Goal: Task Accomplishment & Management: Manage account settings

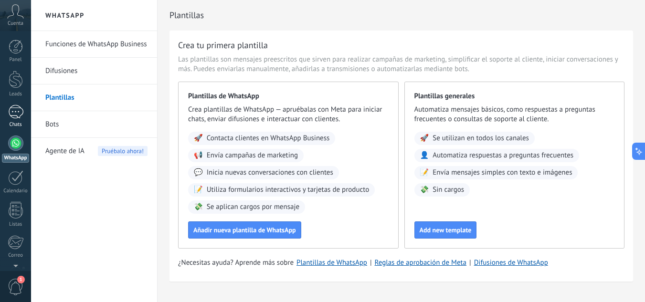
click at [16, 119] on link "Chats" at bounding box center [15, 116] width 31 height 23
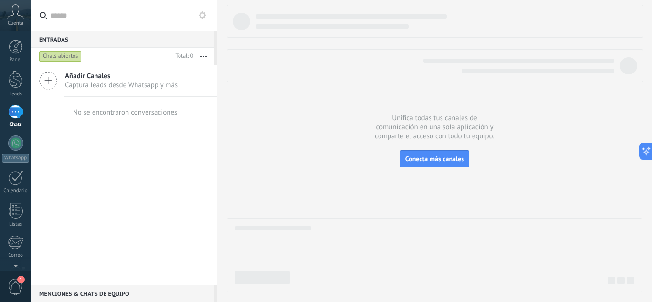
click at [204, 12] on icon at bounding box center [203, 15] width 8 height 8
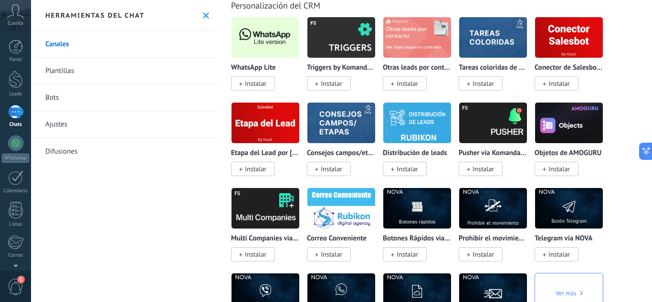
scroll to position [2387, 0]
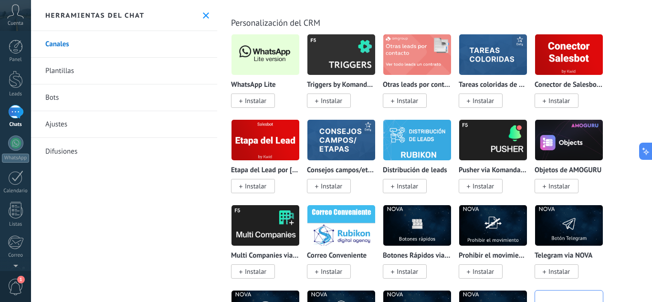
click at [255, 97] on span "Instalar" at bounding box center [255, 100] width 21 height 9
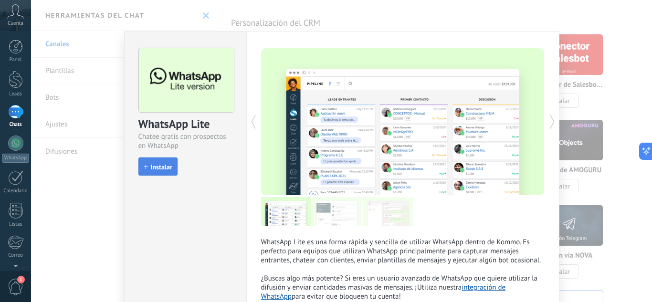
click at [140, 160] on button "Instalar" at bounding box center [157, 167] width 39 height 18
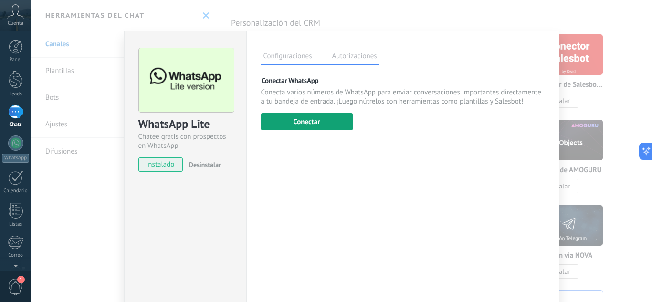
click at [327, 124] on button "Conectar" at bounding box center [307, 121] width 92 height 17
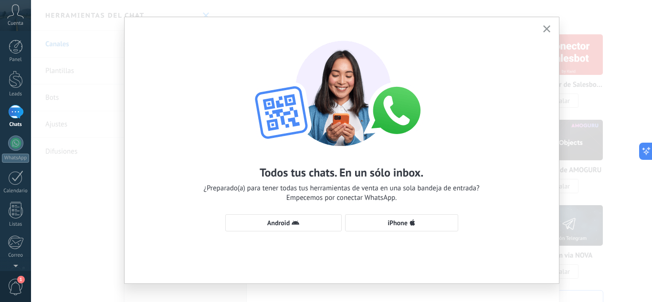
scroll to position [27, 0]
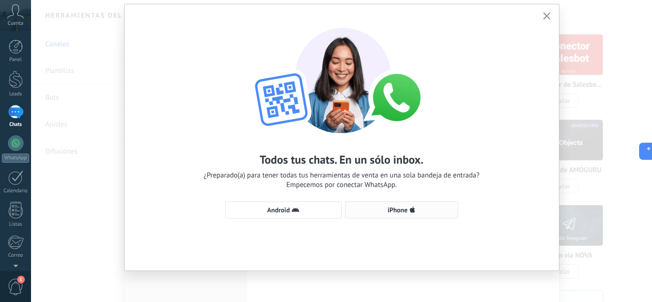
click at [395, 209] on span "iPhone" at bounding box center [398, 210] width 20 height 7
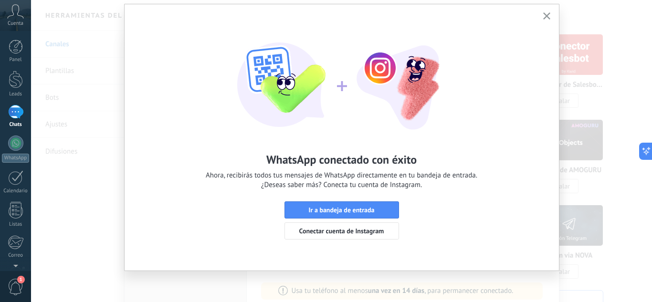
click at [547, 13] on icon "button" at bounding box center [546, 15] width 7 height 7
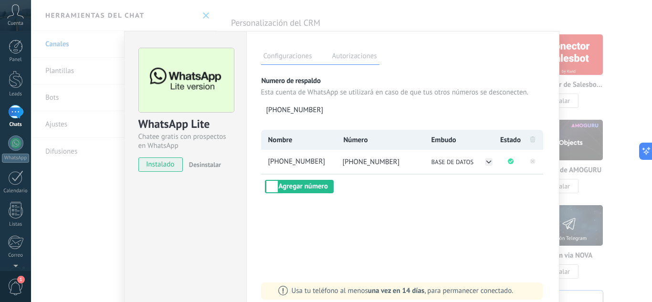
scroll to position [0, 0]
click at [301, 159] on span "[PHONE_NUMBER]" at bounding box center [300, 162] width 69 height 10
click at [330, 164] on input "**********" at bounding box center [300, 162] width 69 height 10
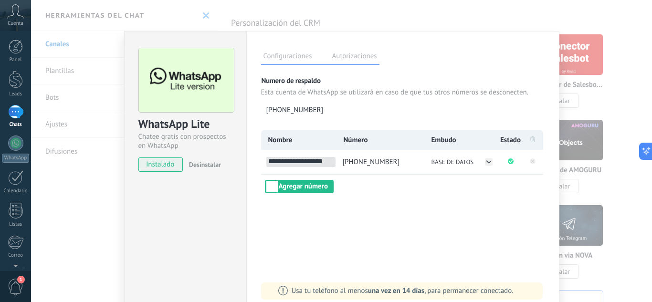
type input "**********"
click at [403, 202] on div "**********" at bounding box center [402, 173] width 313 height 284
click at [473, 157] on button "BASE DE DATOS" at bounding box center [461, 162] width 65 height 10
click at [448, 169] on span "LINEA 1" at bounding box center [442, 172] width 21 height 8
click at [467, 220] on div "Configuraciones Autorizaciones Esta pestaña registra a los usuarios que han con…" at bounding box center [402, 173] width 313 height 284
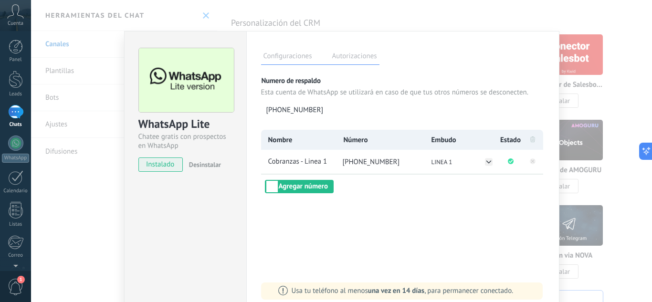
click at [617, 95] on div "WhatsApp Lite Chatee gratis con prospectos en WhatsApp instalado Desinstalar Co…" at bounding box center [341, 151] width 621 height 302
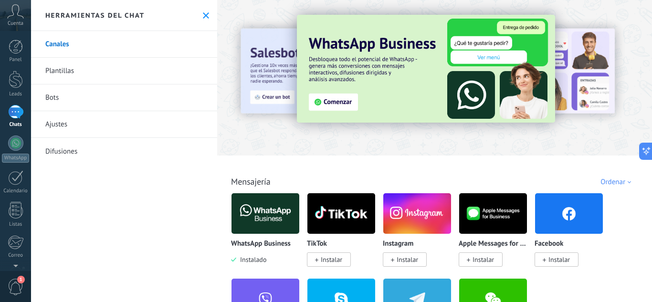
click at [12, 114] on div at bounding box center [15, 112] width 15 height 14
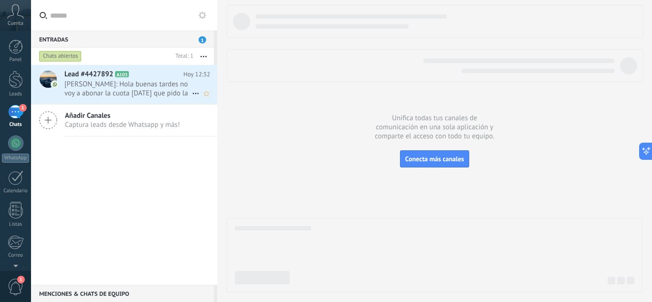
click at [156, 87] on span "[PERSON_NAME]: Hola buenas tardes no voy a abonar la cuota [DATE] que pido la b…" at bounding box center [127, 89] width 127 height 18
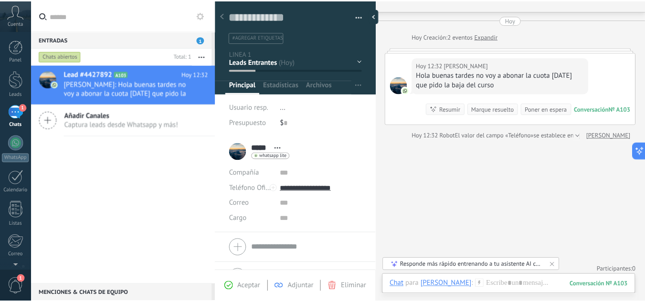
scroll to position [25, 0]
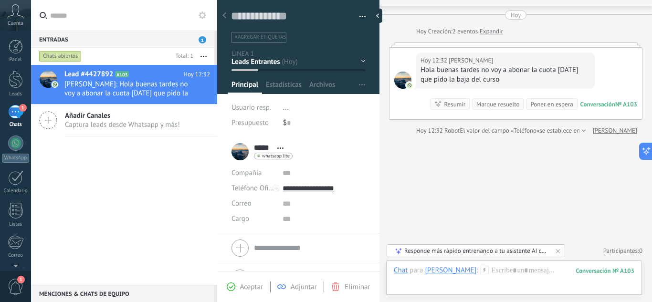
click at [153, 203] on div "Lead #4427892 A103 [DATE] 12:32 [PERSON_NAME]: Hola buenas tardes no voy a abon…" at bounding box center [124, 175] width 186 height 220
click at [18, 84] on div at bounding box center [16, 80] width 14 height 18
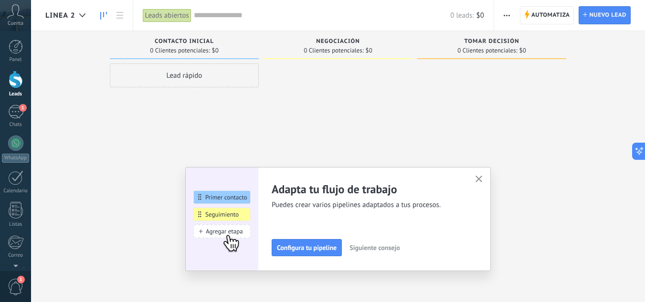
click at [485, 178] on button "button" at bounding box center [479, 179] width 12 height 13
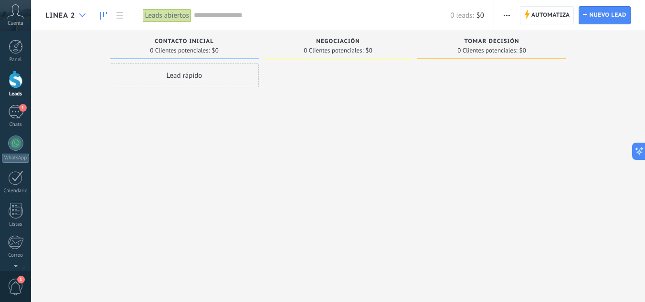
click at [85, 17] on div at bounding box center [82, 15] width 16 height 19
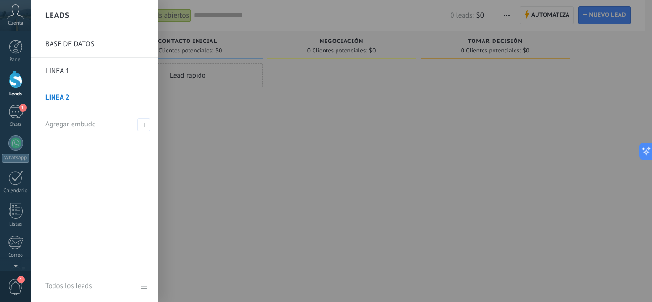
click at [85, 44] on link "BASE DE DATOS" at bounding box center [96, 44] width 103 height 27
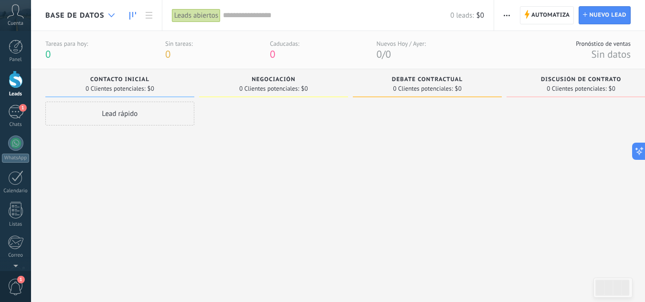
click at [114, 9] on div at bounding box center [112, 15] width 16 height 19
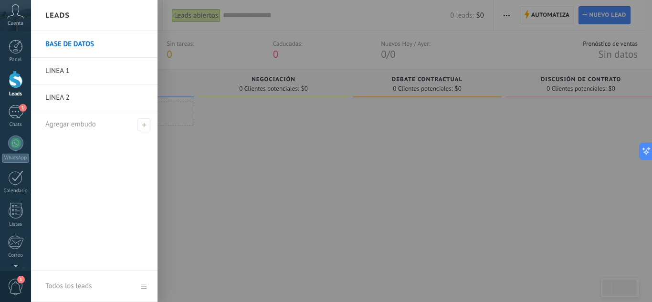
click at [64, 66] on link "LINEA 1" at bounding box center [96, 71] width 103 height 27
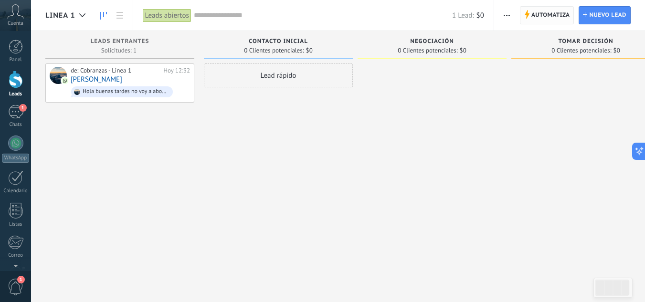
click at [539, 18] on span "Automatiza" at bounding box center [550, 15] width 39 height 17
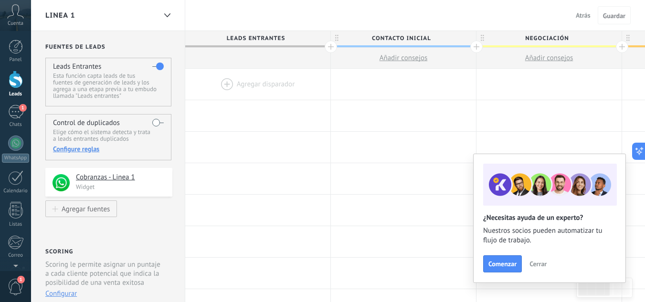
click at [533, 265] on span "Cerrar" at bounding box center [538, 264] width 17 height 7
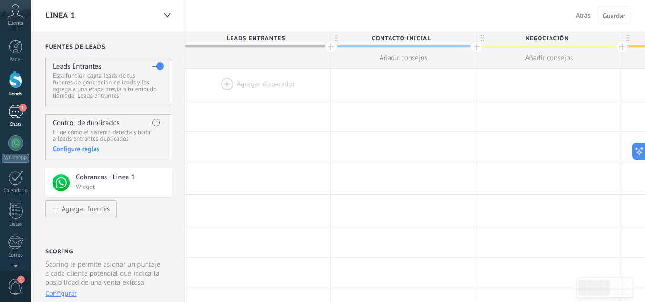
click at [14, 113] on div "1" at bounding box center [15, 112] width 15 height 14
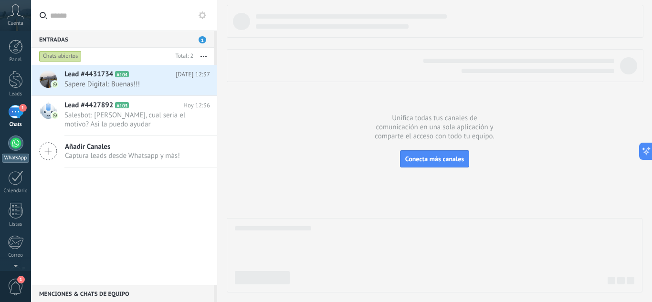
click at [15, 145] on div at bounding box center [15, 143] width 15 height 15
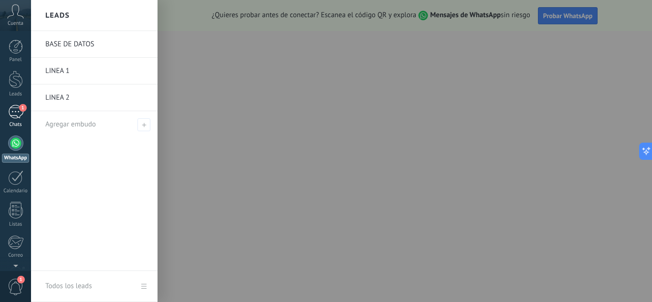
click at [18, 107] on div "1" at bounding box center [15, 112] width 15 height 14
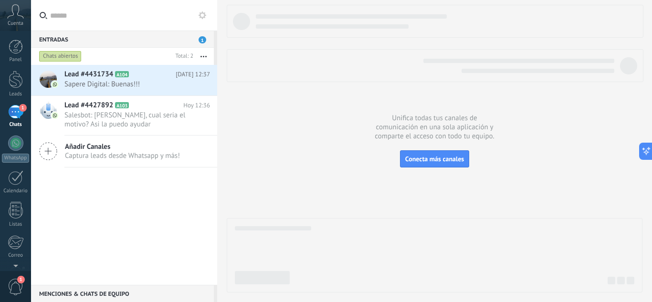
click at [204, 15] on use at bounding box center [203, 15] width 8 height 8
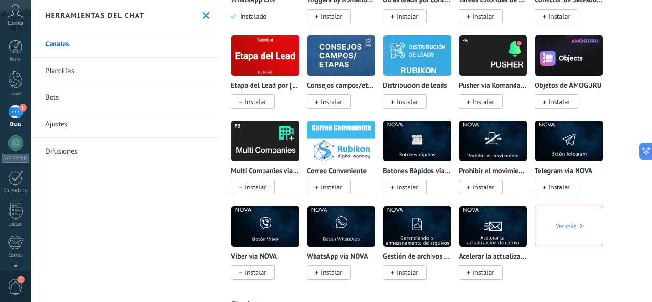
scroll to position [2435, 0]
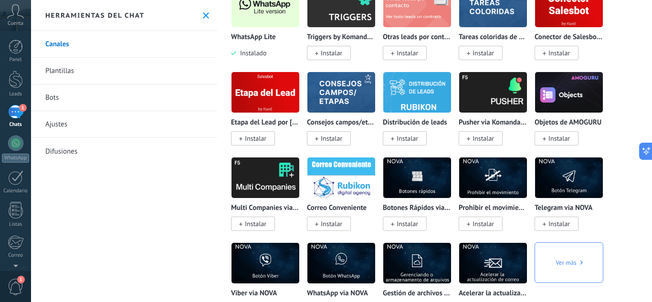
click at [263, 23] on img at bounding box center [266, 7] width 68 height 46
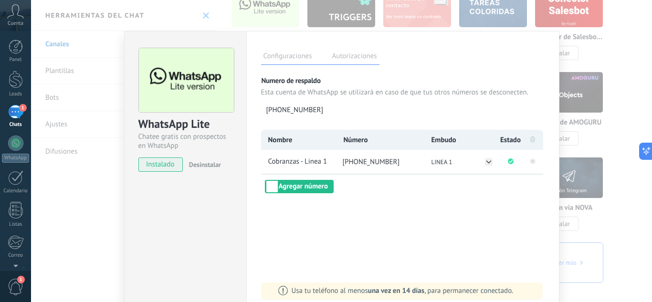
click at [590, 65] on div "WhatsApp Lite Chatee gratis con prospectos en WhatsApp instalado Desinstalar Co…" at bounding box center [341, 151] width 621 height 302
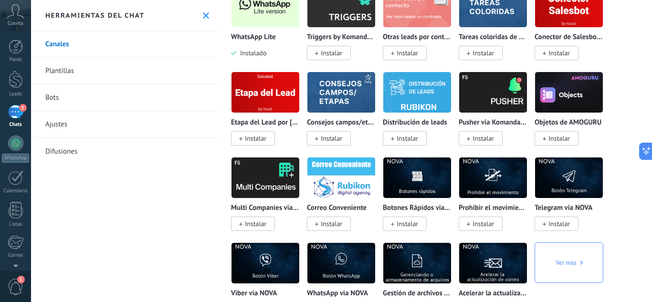
click at [21, 115] on div "1" at bounding box center [15, 112] width 15 height 14
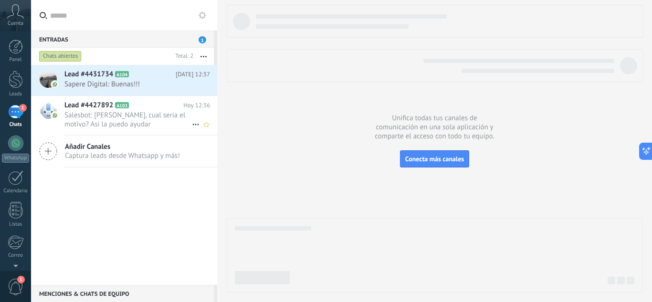
click at [138, 126] on span "Salesbot: [PERSON_NAME], cual seria el motivo? Asi la puedo ayudar" at bounding box center [127, 120] width 127 height 18
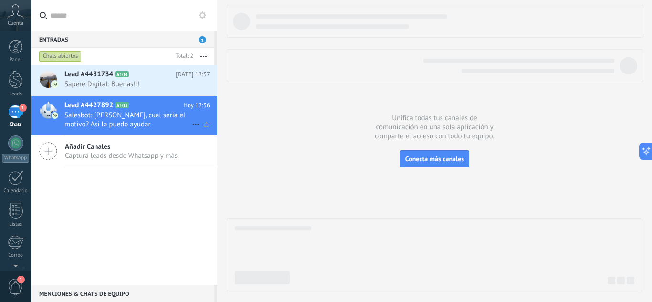
click at [154, 122] on span "Salesbot: [PERSON_NAME], cual seria el motivo? Asi la puedo ayudar" at bounding box center [127, 120] width 127 height 18
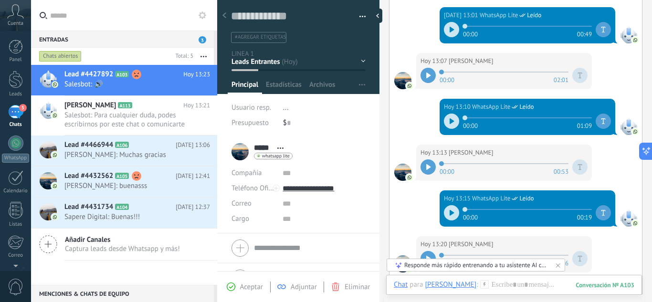
scroll to position [519, 0]
